Goal: Information Seeking & Learning: Find specific fact

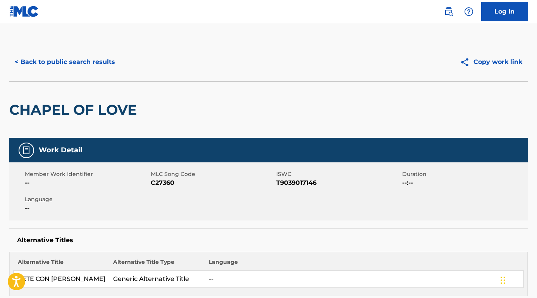
scroll to position [0, 0]
click at [79, 69] on button "< Back to public search results" at bounding box center [64, 61] width 111 height 19
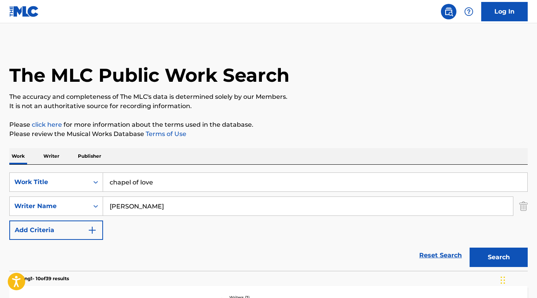
click at [67, 124] on p "Please click here for more information about the terms used in the database." at bounding box center [268, 124] width 519 height 9
click at [97, 122] on p "Please click here for more information about the terms used in the database." at bounding box center [268, 124] width 519 height 9
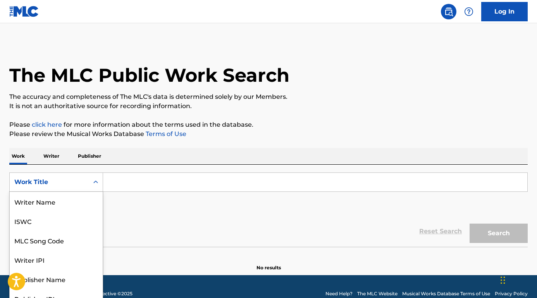
click at [68, 183] on div "Work Title" at bounding box center [56, 182] width 94 height 19
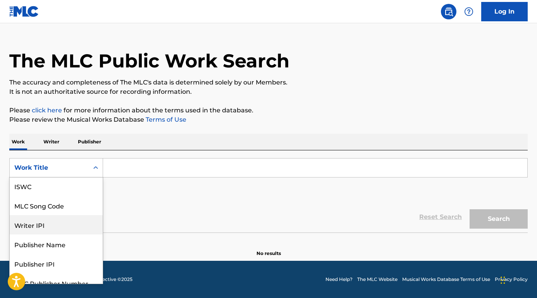
scroll to position [19, 0]
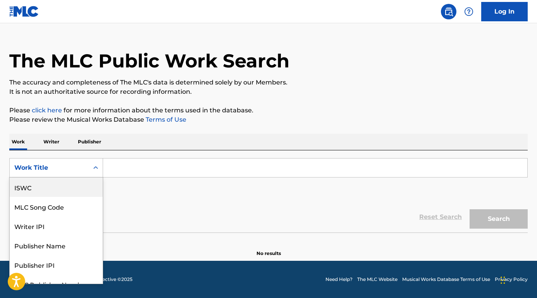
click at [58, 191] on div "ISWC" at bounding box center [56, 187] width 93 height 19
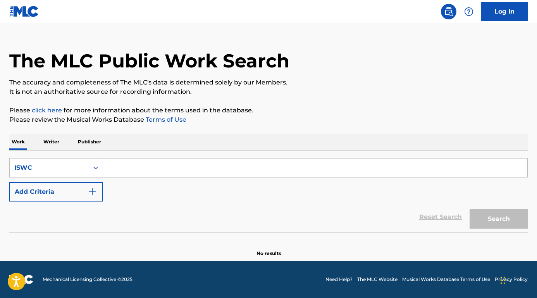
click at [136, 162] on input "Search Form" at bounding box center [315, 168] width 424 height 19
paste input "T-060.477.311-6"
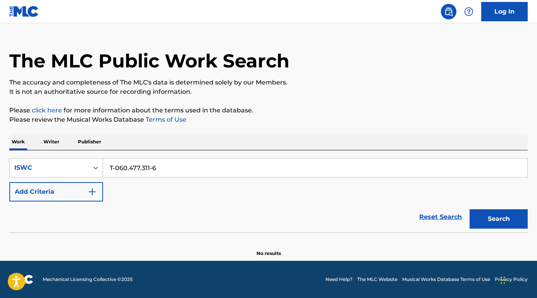
click at [493, 222] on button "Search" at bounding box center [499, 218] width 58 height 19
click at [169, 170] on input "T-060.477.311-6" at bounding box center [315, 168] width 424 height 19
click at [154, 168] on input "T-060.477.311-6" at bounding box center [315, 168] width 424 height 19
click at [130, 168] on input "T-060.477.3116" at bounding box center [315, 168] width 424 height 19
click at [118, 167] on input "T-060477.3116" at bounding box center [315, 168] width 424 height 19
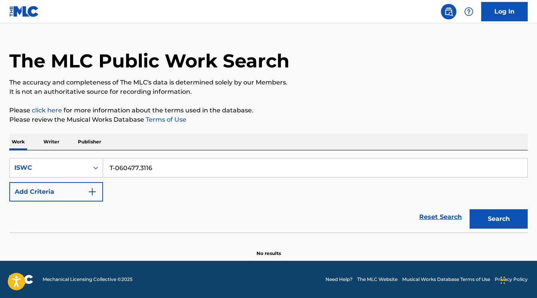
click at [116, 168] on input "T-060477.3116" at bounding box center [315, 168] width 424 height 19
click at [140, 169] on input "T060477.3116" at bounding box center [315, 168] width 424 height 19
click at [157, 169] on input "T0604773116" at bounding box center [315, 168] width 424 height 19
type input "T0604773116"
click at [499, 219] on button "Search" at bounding box center [499, 218] width 58 height 19
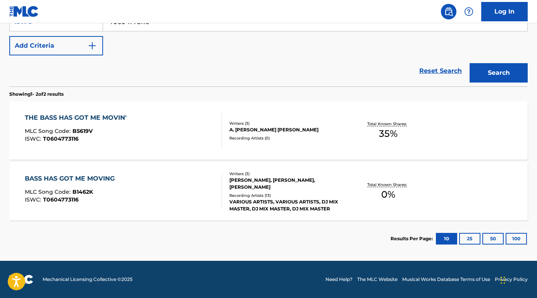
scroll to position [160, 0]
click at [116, 112] on div "THE BASS HAS GOT ME MOVIN' MLC Song Code : B5619V ISWC : T0604773116 Writers ( …" at bounding box center [268, 131] width 519 height 58
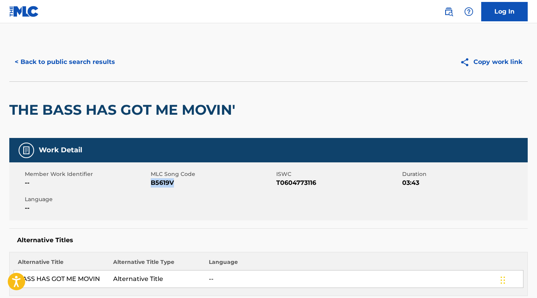
drag, startPoint x: 178, startPoint y: 186, endPoint x: 151, endPoint y: 186, distance: 26.8
click at [151, 186] on span "B5619V" at bounding box center [213, 182] width 124 height 9
copy span "B5619V"
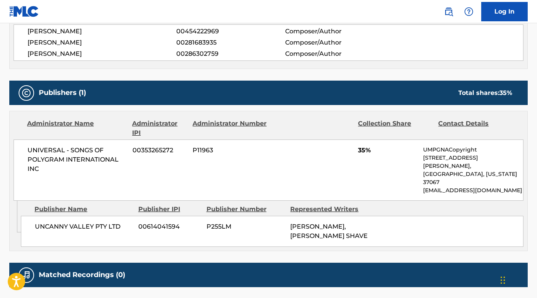
scroll to position [349, 0]
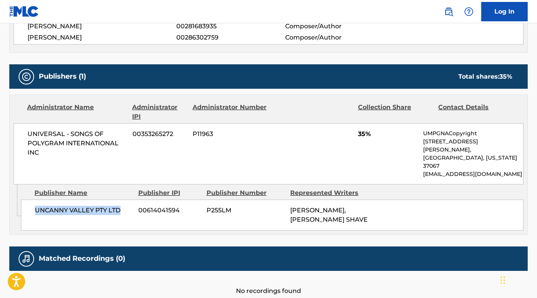
drag, startPoint x: 124, startPoint y: 191, endPoint x: 23, endPoint y: 191, distance: 100.8
click at [23, 200] on div "UNCANNY VALLEY PTY LTD 00614041594 P255LM [PERSON_NAME], [PERSON_NAME] SHAVE" at bounding box center [272, 215] width 503 height 31
copy span "UNCANNY VALLEY PTY LTD"
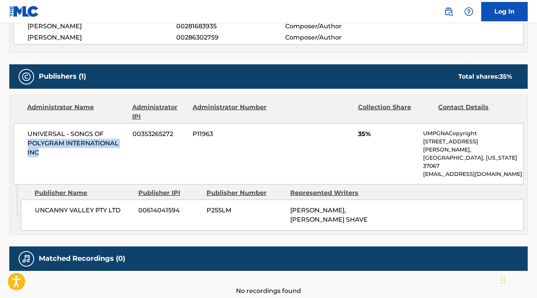
drag, startPoint x: 54, startPoint y: 147, endPoint x: 28, endPoint y: 145, distance: 26.8
click at [28, 145] on span "UNIVERSAL - SONGS OF POLYGRAM INTERNATIONAL INC" at bounding box center [77, 143] width 99 height 28
click at [45, 156] on span "UNIVERSAL - SONGS OF POLYGRAM INTERNATIONAL INC" at bounding box center [77, 143] width 99 height 28
drag, startPoint x: 50, startPoint y: 154, endPoint x: 24, endPoint y: 128, distance: 37.3
click at [24, 128] on div "UNIVERSAL - SONGS OF POLYGRAM INTERNATIONAL INC 00353265272 P11963 35% UMPGNACo…" at bounding box center [269, 153] width 510 height 61
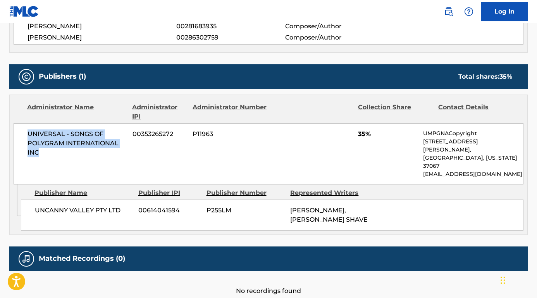
copy span "UNIVERSAL - SONGS OF POLYGRAM INTERNATIONAL INC"
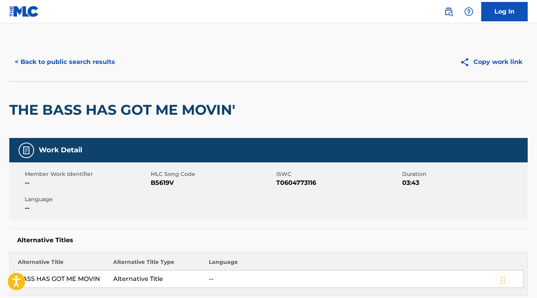
scroll to position [0, 0]
click at [106, 62] on button "< Back to public search results" at bounding box center [64, 61] width 111 height 19
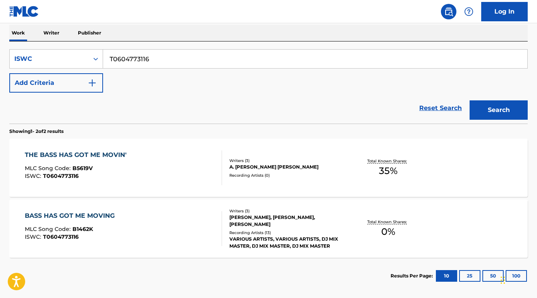
scroll to position [98, 0]
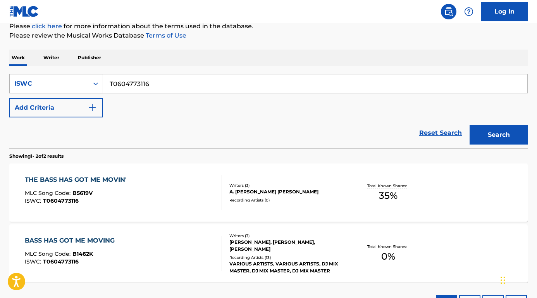
drag, startPoint x: 151, startPoint y: 83, endPoint x: 85, endPoint y: 83, distance: 65.5
click at [85, 83] on div "SearchWithCriteria6b1c87a3-6992-4ddf-a059-e77a1ba7aec9 ISWC T0604773116" at bounding box center [268, 83] width 519 height 19
paste input "700896883"
click at [499, 135] on button "Search" at bounding box center [499, 134] width 58 height 19
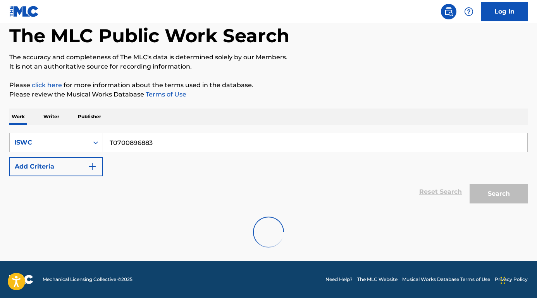
scroll to position [14, 0]
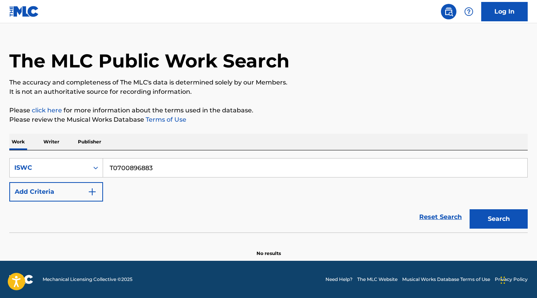
type input "T0700896883"
click at [499, 219] on button "Search" at bounding box center [499, 218] width 58 height 19
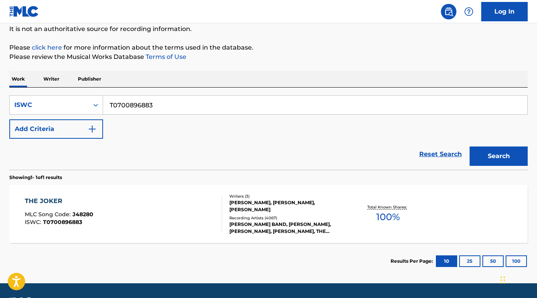
scroll to position [82, 0]
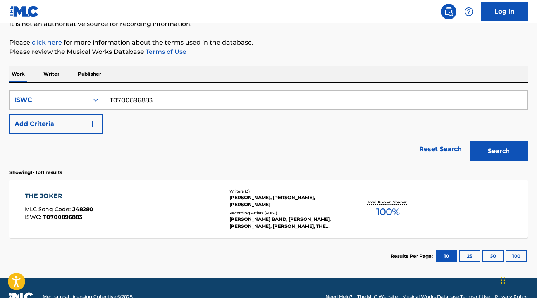
click at [59, 194] on div "THE JOKER" at bounding box center [59, 195] width 69 height 9
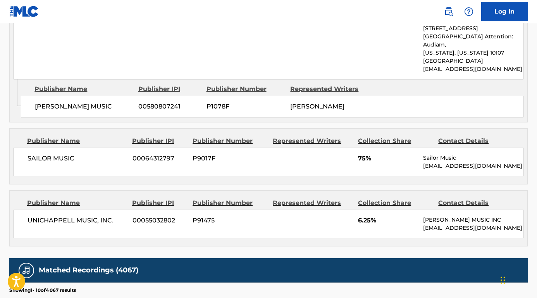
scroll to position [440, 0]
